Goal: Task Accomplishment & Management: Use online tool/utility

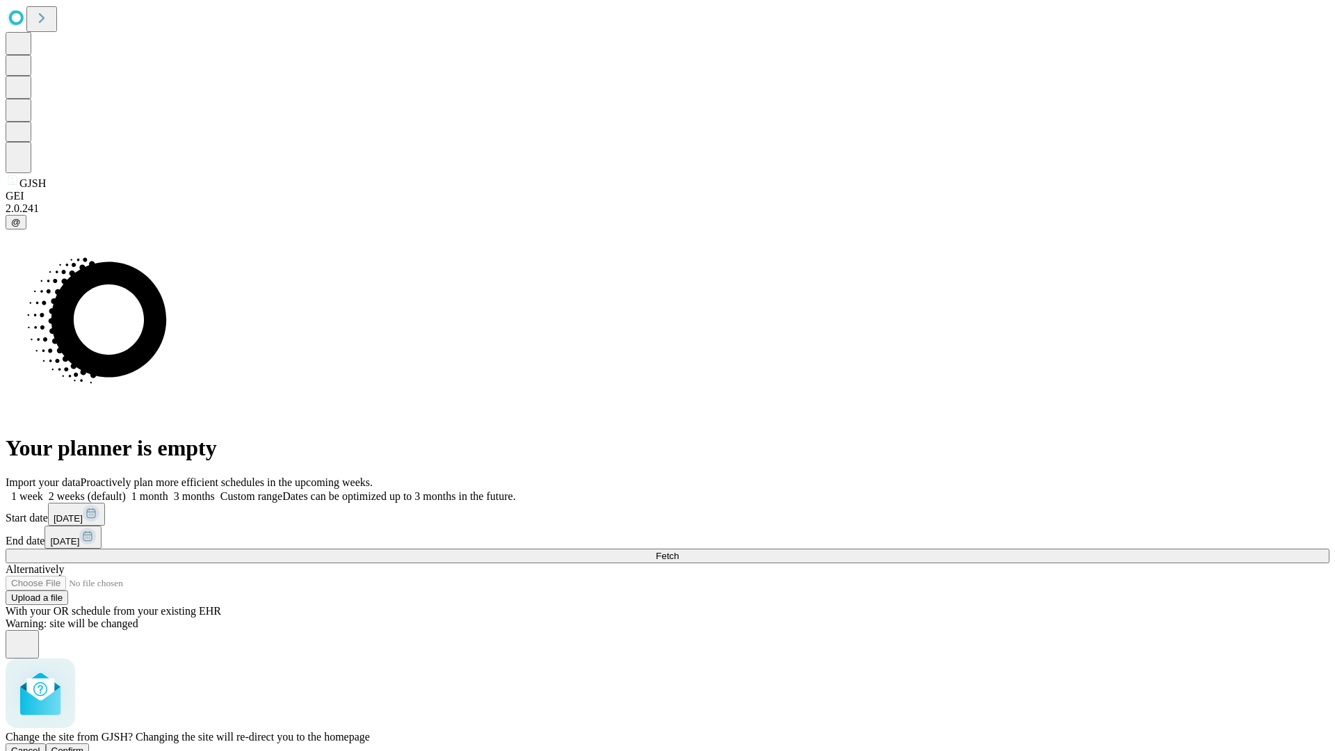
click at [84, 745] on span "Confirm" at bounding box center [67, 750] width 33 height 10
click at [168, 490] on label "1 month" at bounding box center [147, 496] width 42 height 12
click at [678, 551] on span "Fetch" at bounding box center [667, 556] width 23 height 10
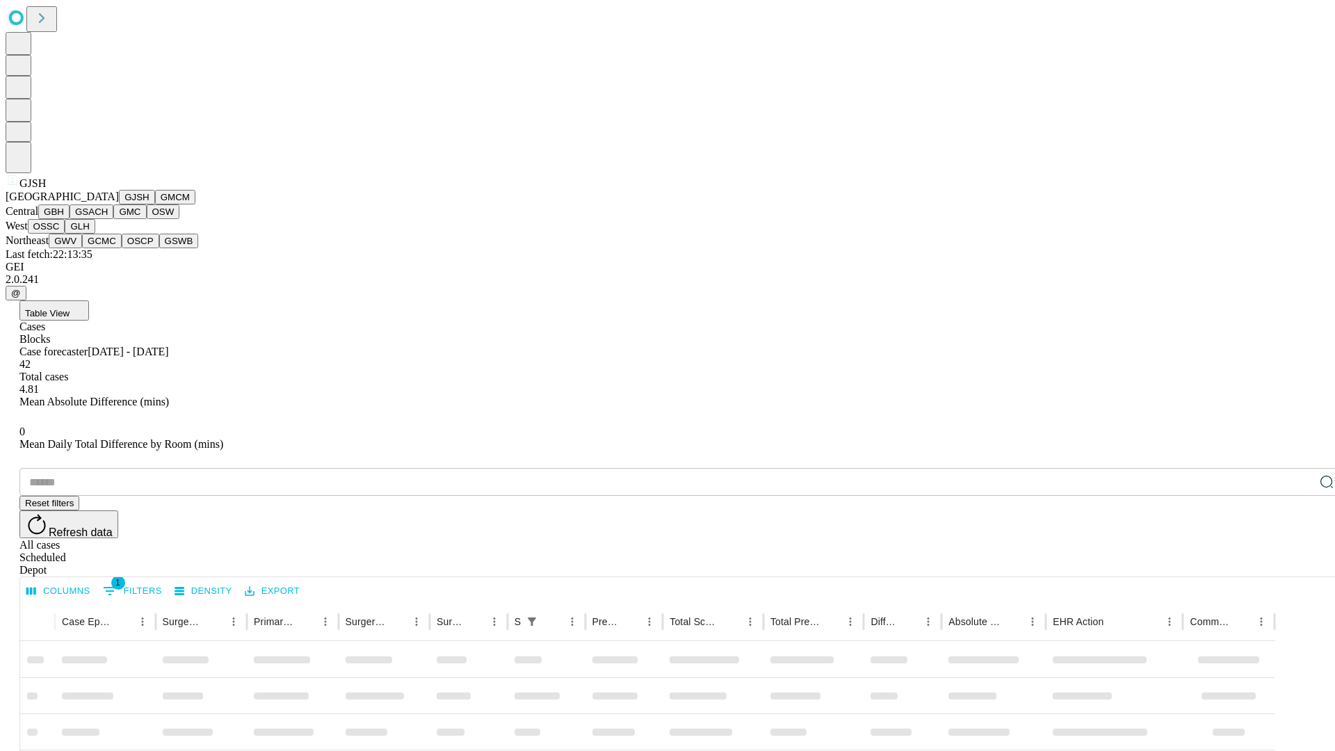
click at [155, 204] on button "GMCM" at bounding box center [175, 197] width 40 height 15
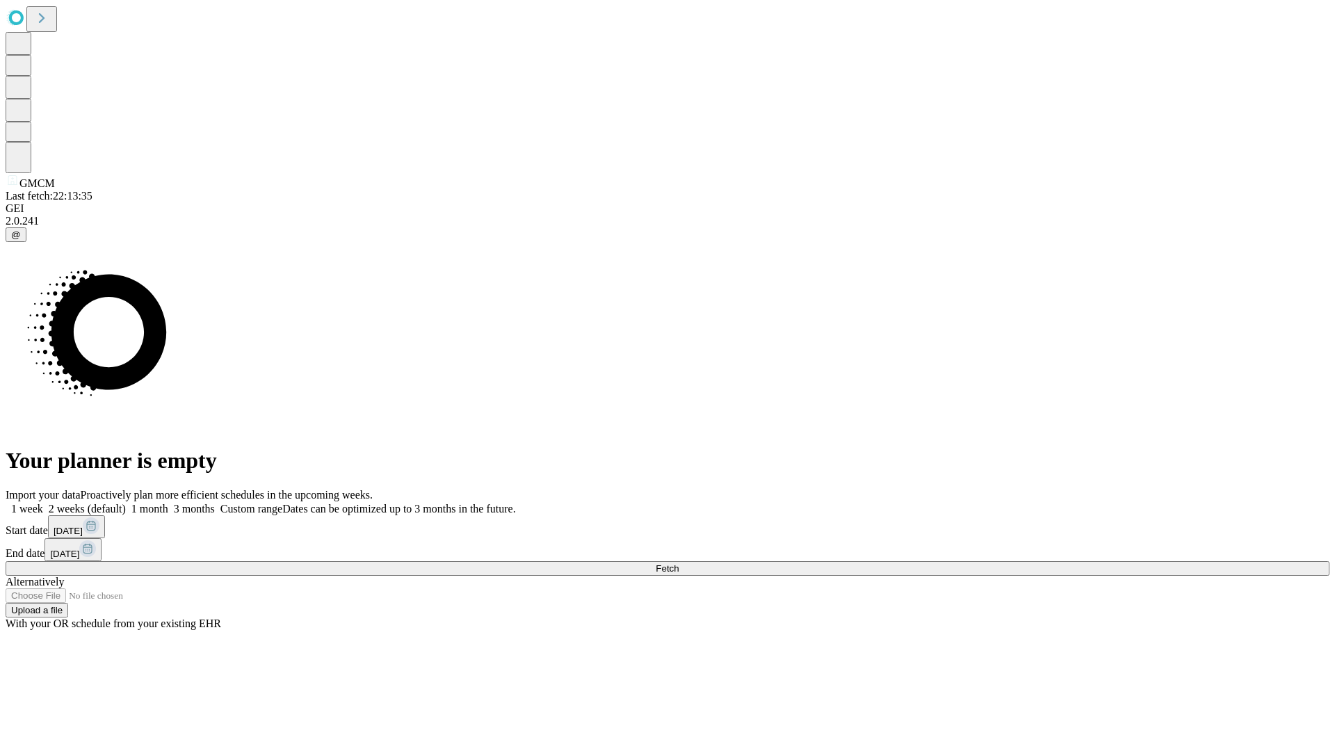
click at [168, 503] on label "1 month" at bounding box center [147, 509] width 42 height 12
click at [678, 563] on span "Fetch" at bounding box center [667, 568] width 23 height 10
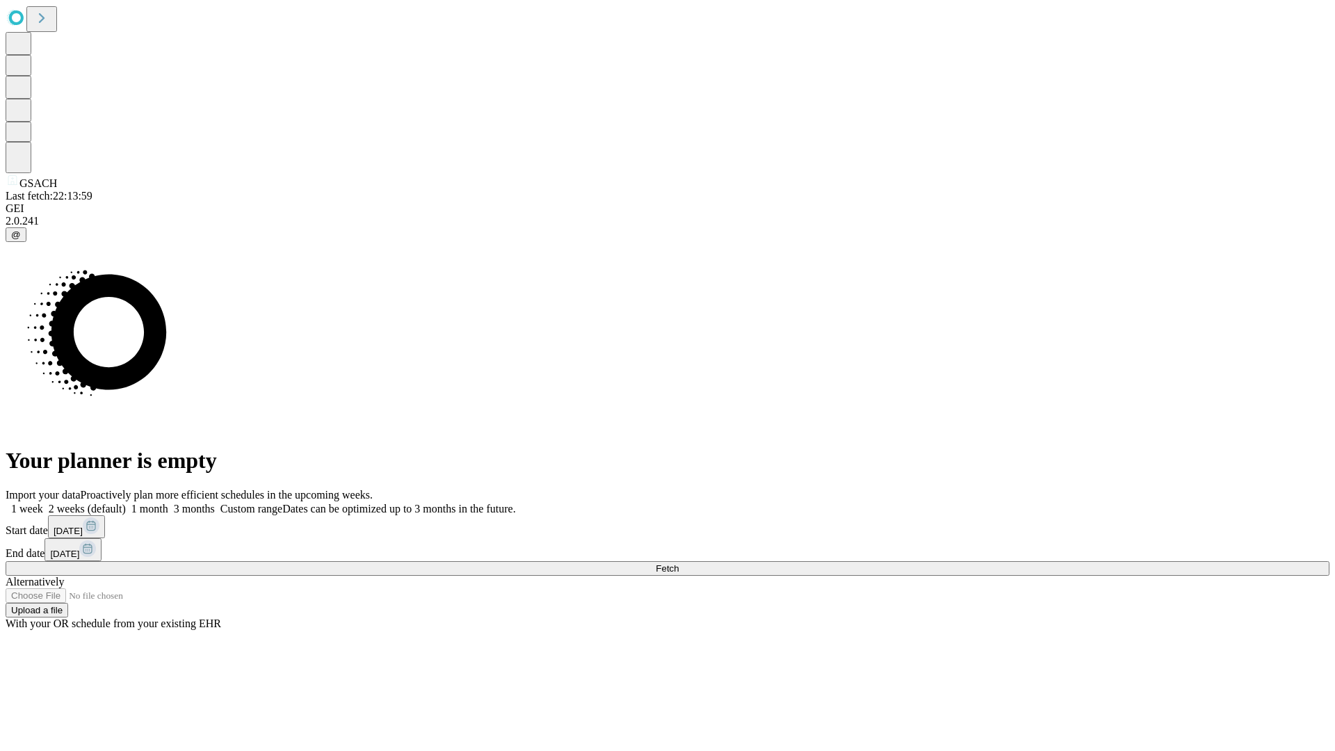
click at [168, 503] on label "1 month" at bounding box center [147, 509] width 42 height 12
click at [678, 563] on span "Fetch" at bounding box center [667, 568] width 23 height 10
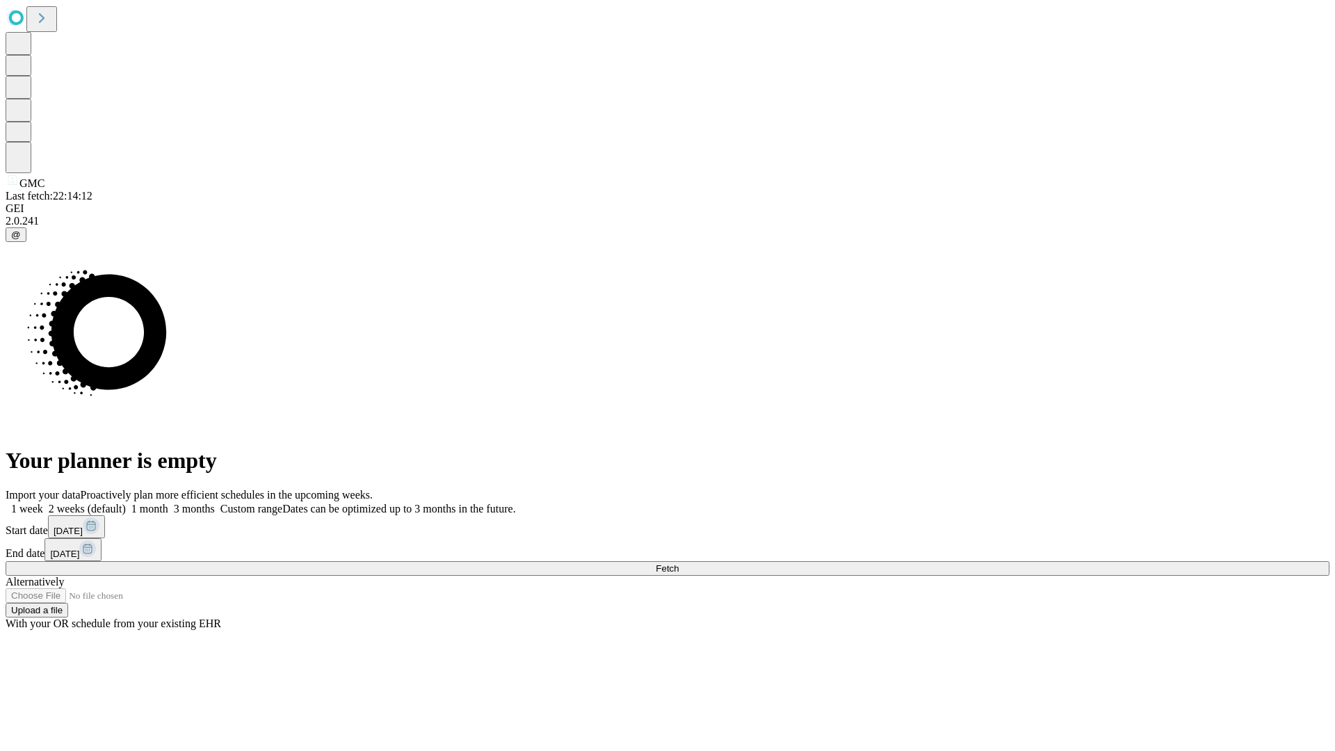
click at [168, 503] on label "1 month" at bounding box center [147, 509] width 42 height 12
click at [678, 563] on span "Fetch" at bounding box center [667, 568] width 23 height 10
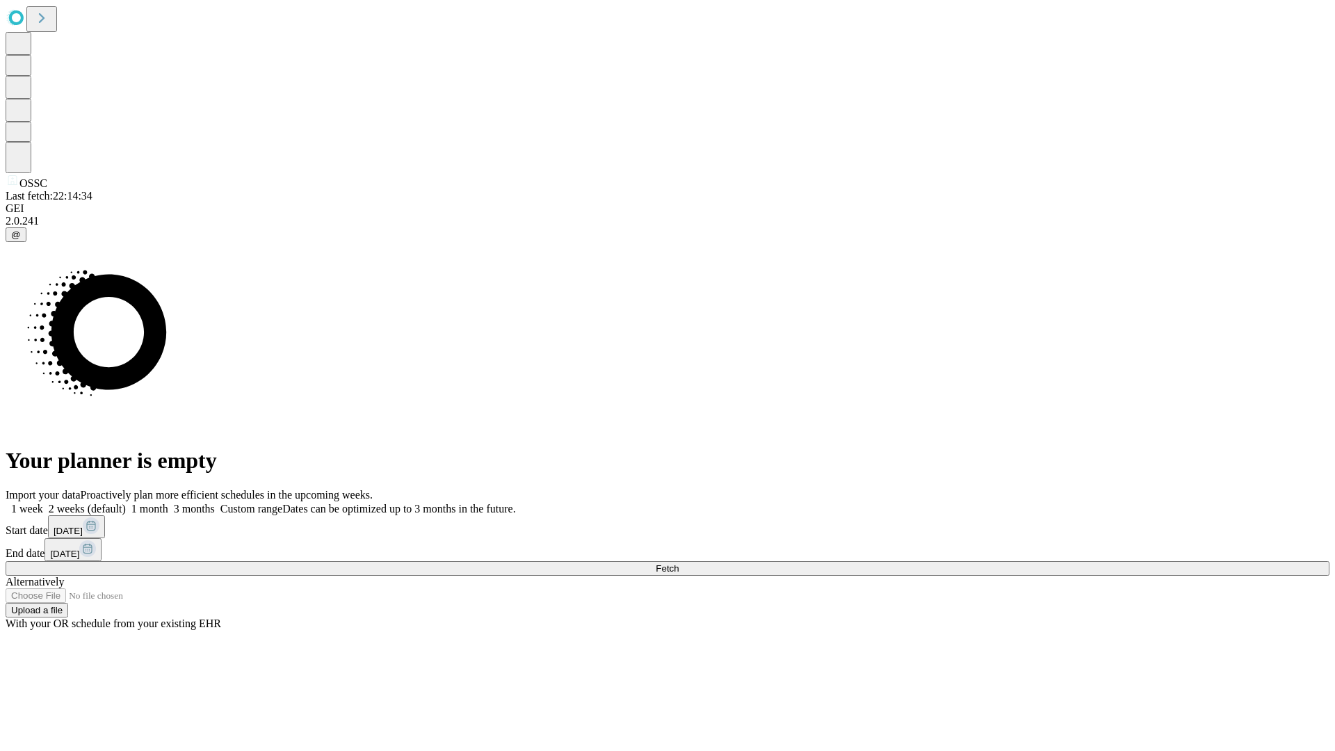
click at [168, 503] on label "1 month" at bounding box center [147, 509] width 42 height 12
click at [678, 563] on span "Fetch" at bounding box center [667, 568] width 23 height 10
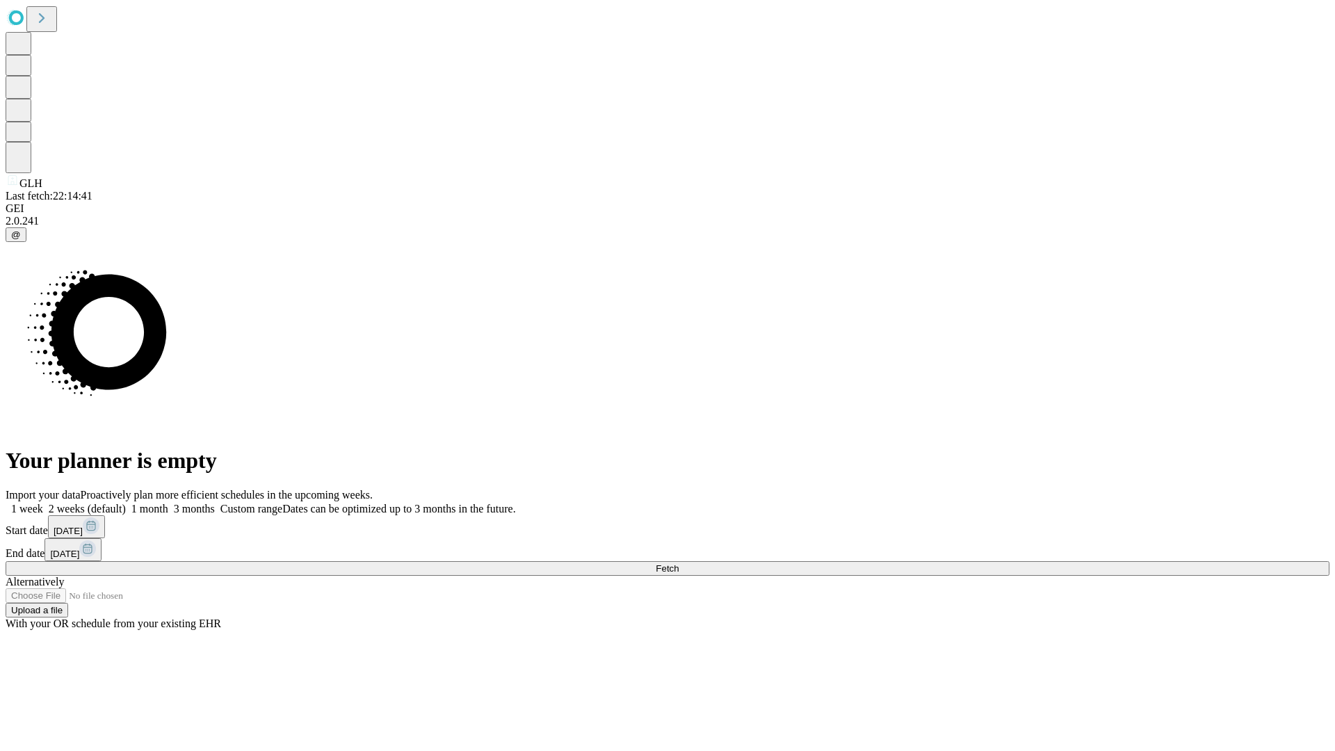
click at [678, 563] on span "Fetch" at bounding box center [667, 568] width 23 height 10
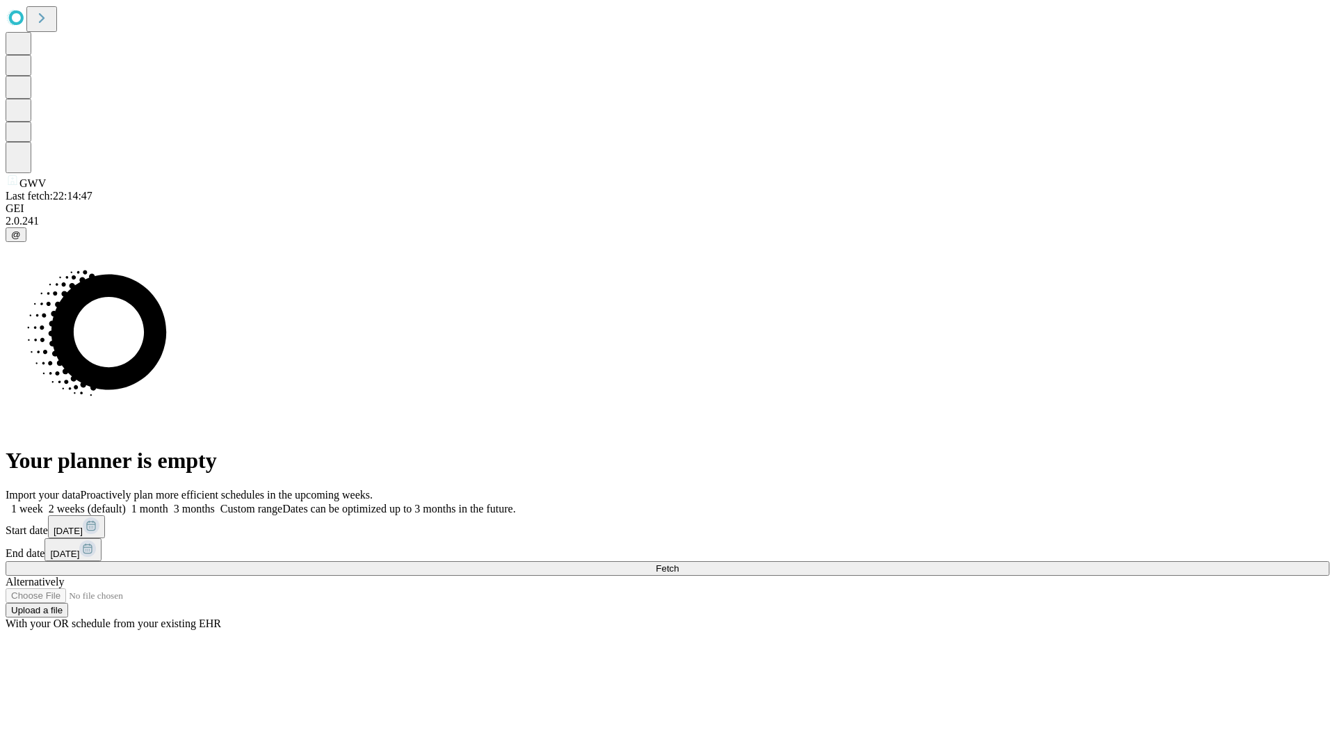
click at [168, 503] on label "1 month" at bounding box center [147, 509] width 42 height 12
click at [678, 563] on span "Fetch" at bounding box center [667, 568] width 23 height 10
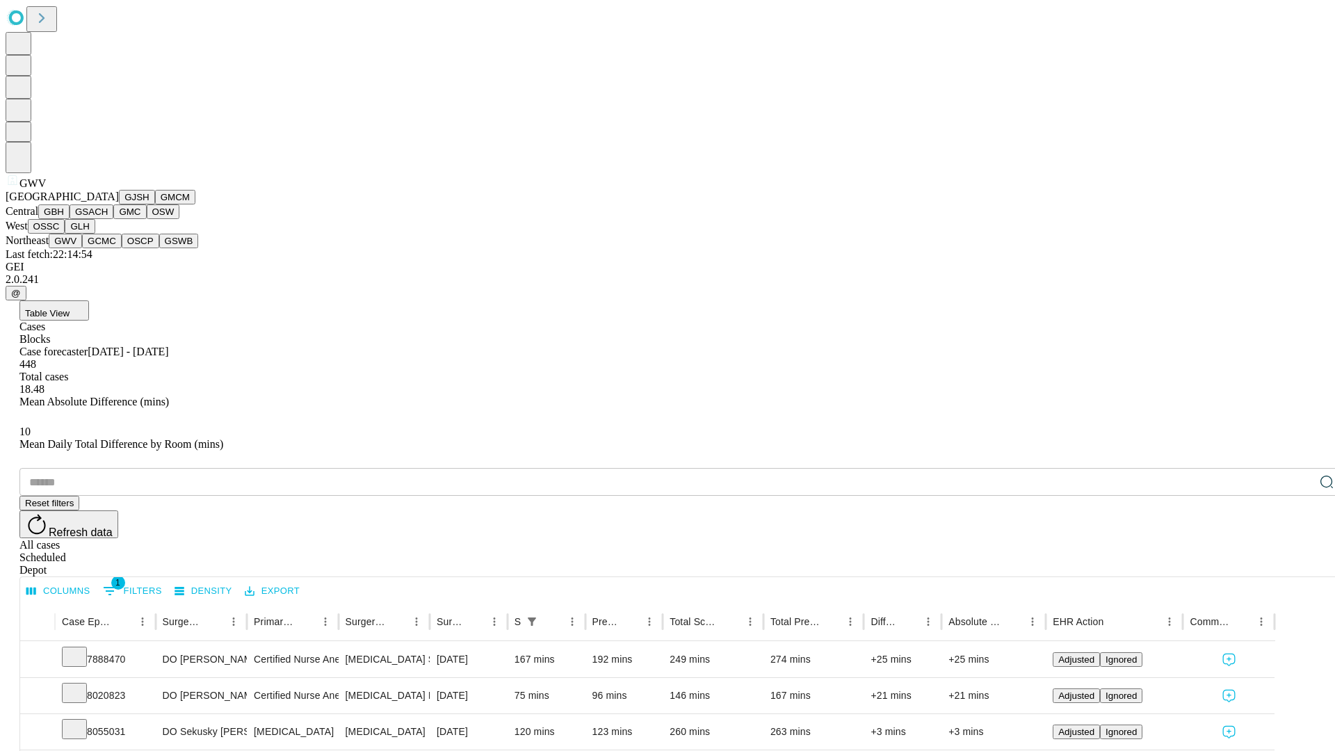
click at [108, 248] on button "GCMC" at bounding box center [102, 241] width 40 height 15
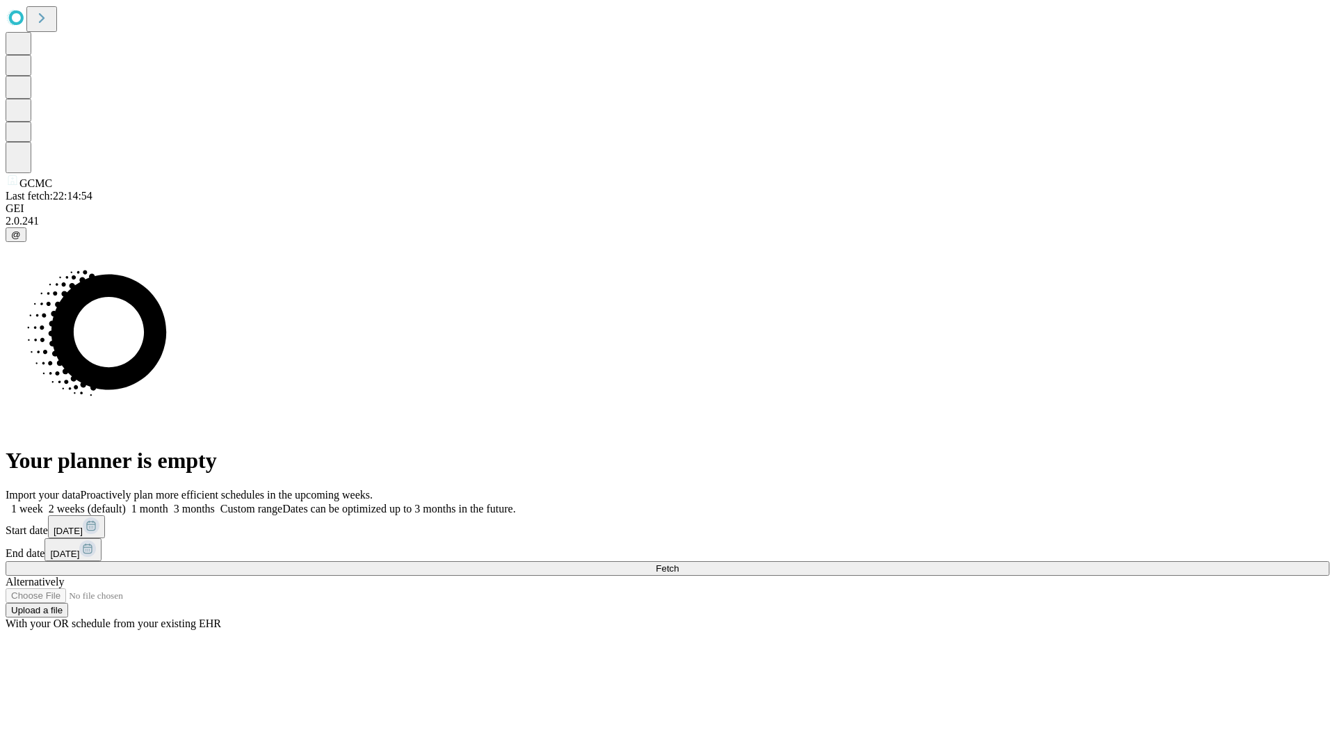
click at [168, 503] on label "1 month" at bounding box center [147, 509] width 42 height 12
click at [678, 563] on span "Fetch" at bounding box center [667, 568] width 23 height 10
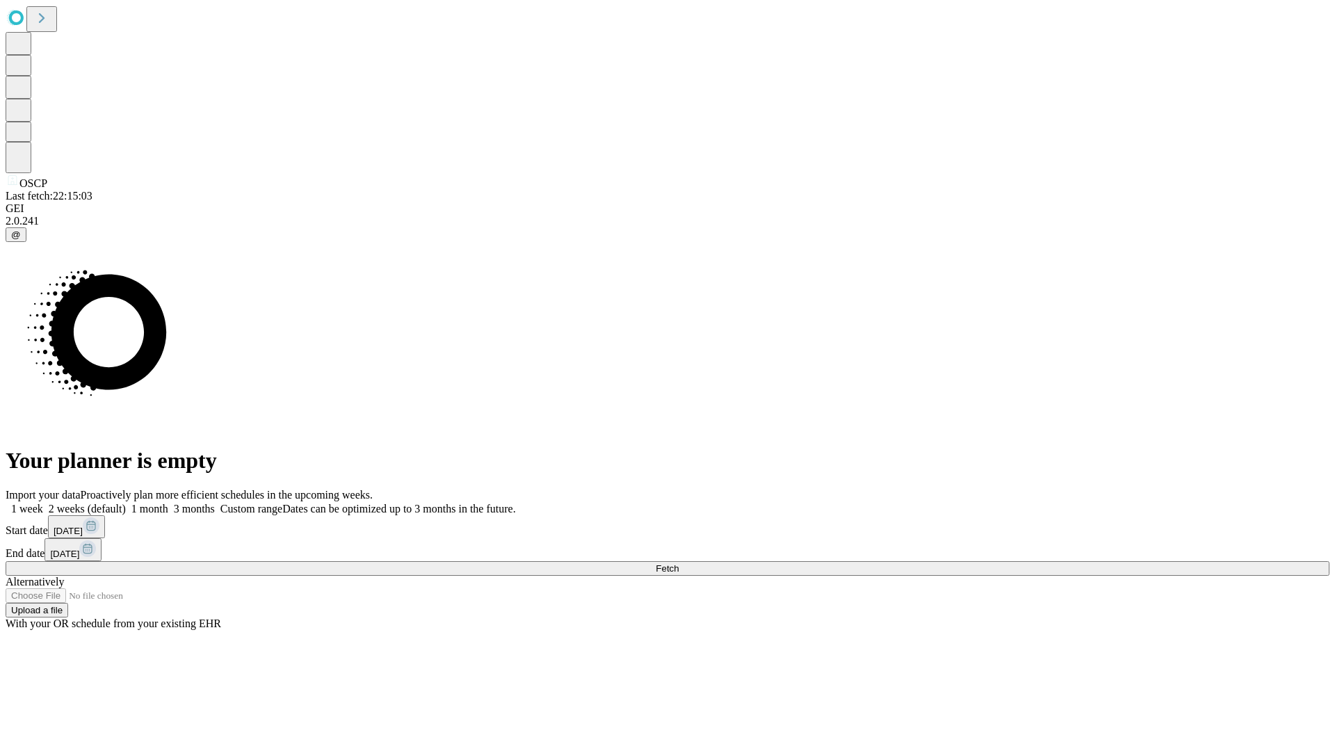
click at [168, 503] on label "1 month" at bounding box center [147, 509] width 42 height 12
click at [678, 563] on span "Fetch" at bounding box center [667, 568] width 23 height 10
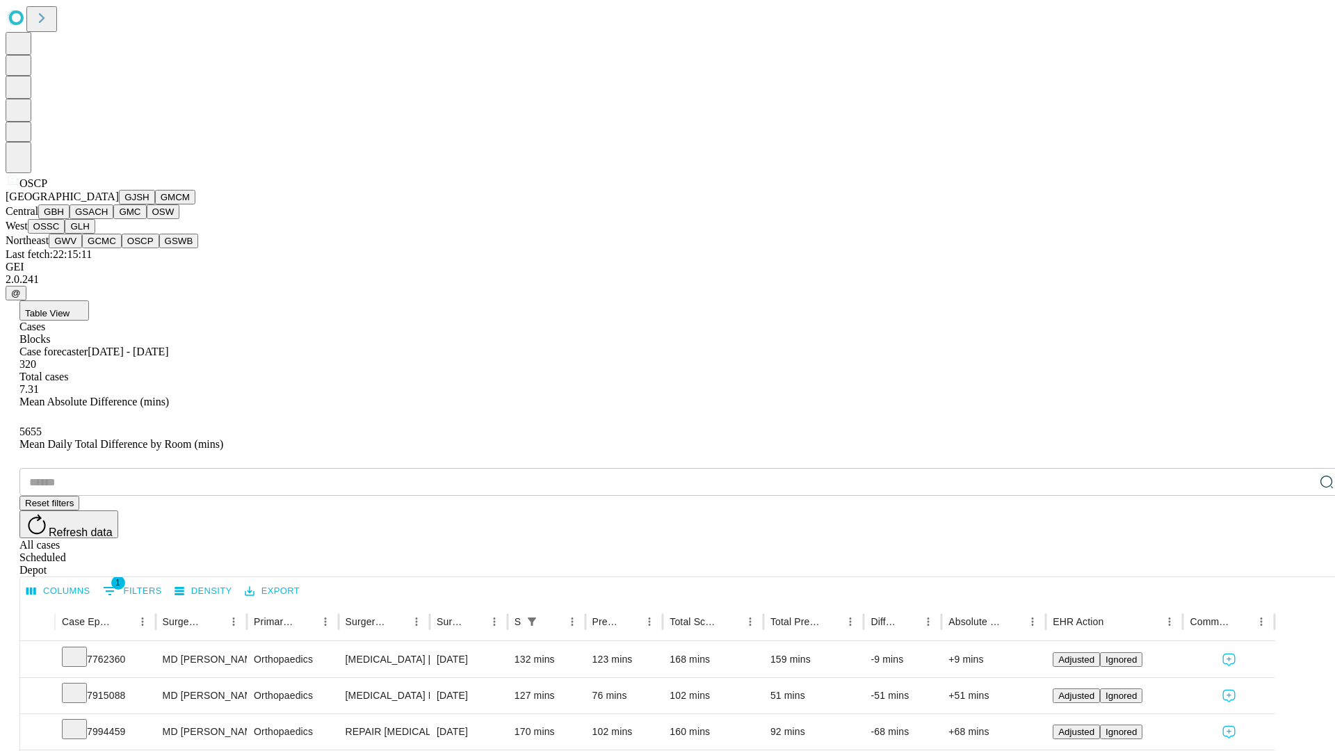
click at [159, 248] on button "GSWB" at bounding box center [179, 241] width 40 height 15
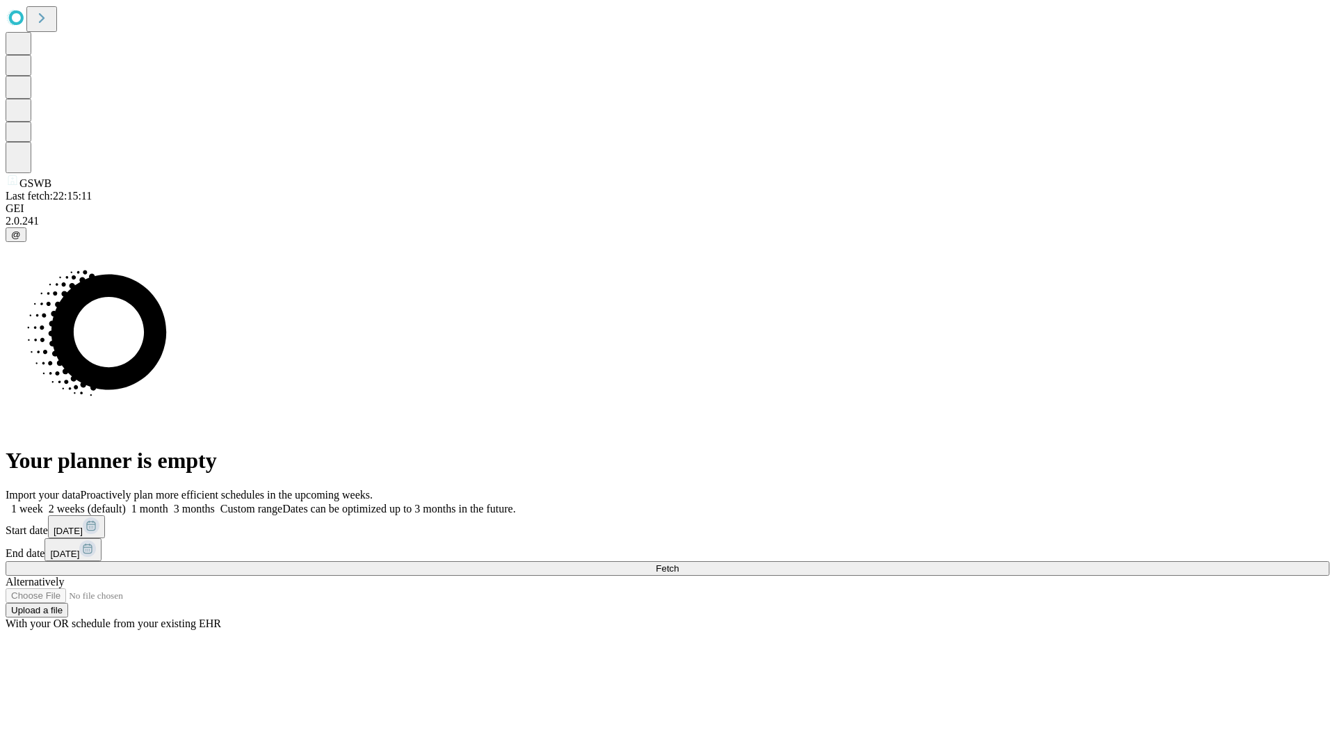
click at [168, 503] on label "1 month" at bounding box center [147, 509] width 42 height 12
click at [678, 563] on span "Fetch" at bounding box center [667, 568] width 23 height 10
